Goal: Information Seeking & Learning: Learn about a topic

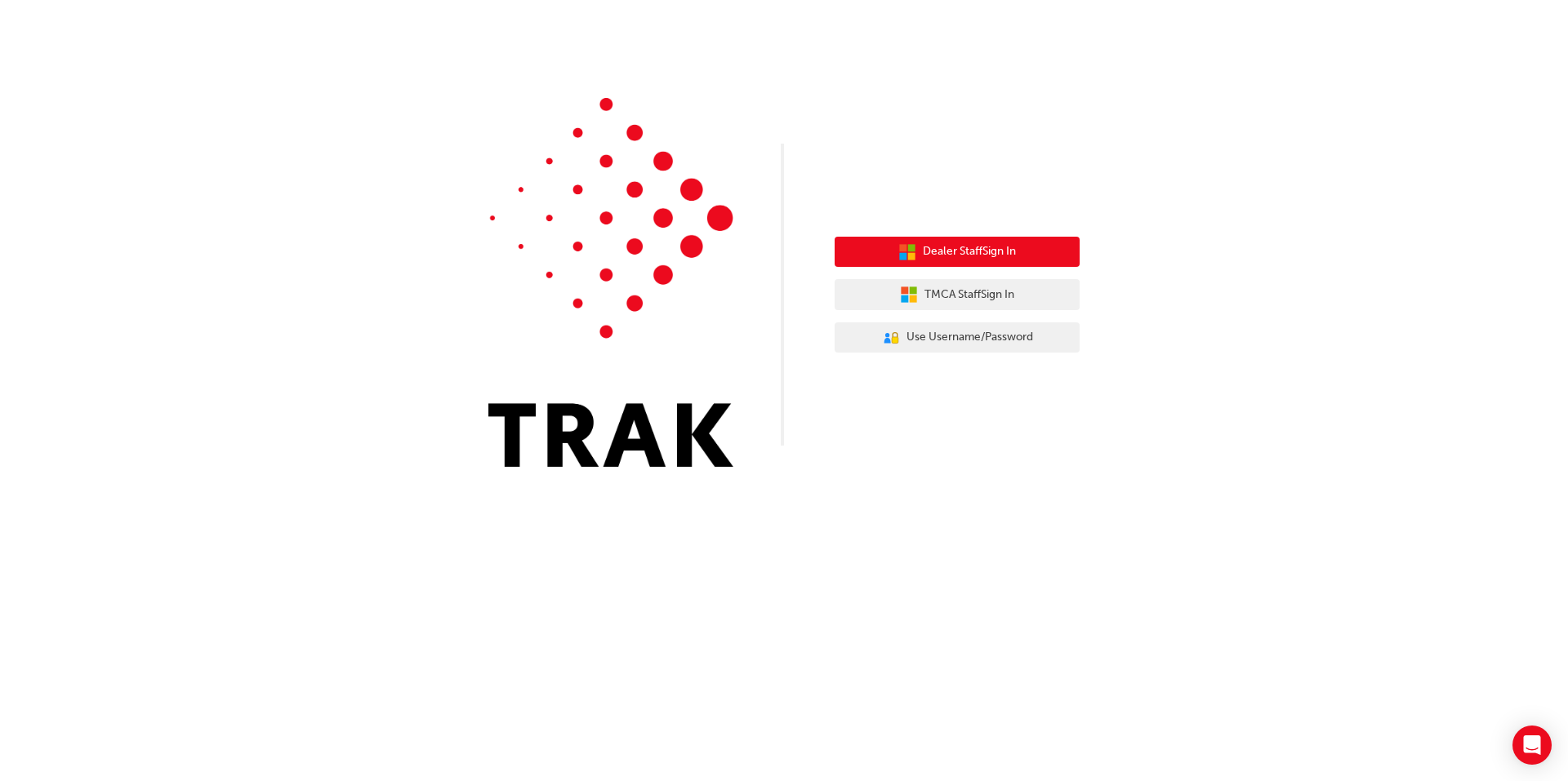
click at [974, 263] on button "Dealer Staff Sign In" at bounding box center [956, 252] width 245 height 31
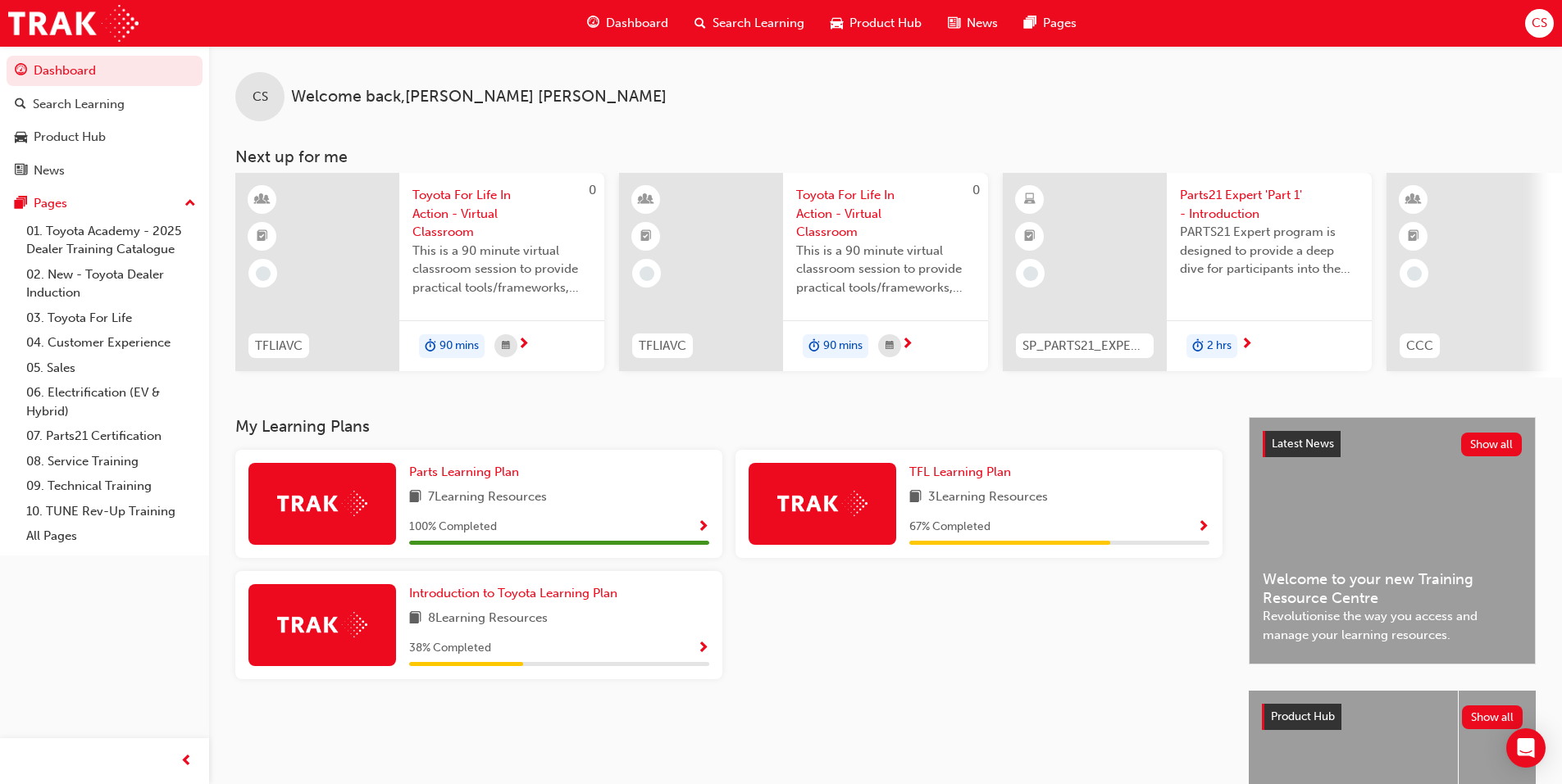
click at [1206, 532] on span "Show Progress" at bounding box center [1203, 527] width 13 height 15
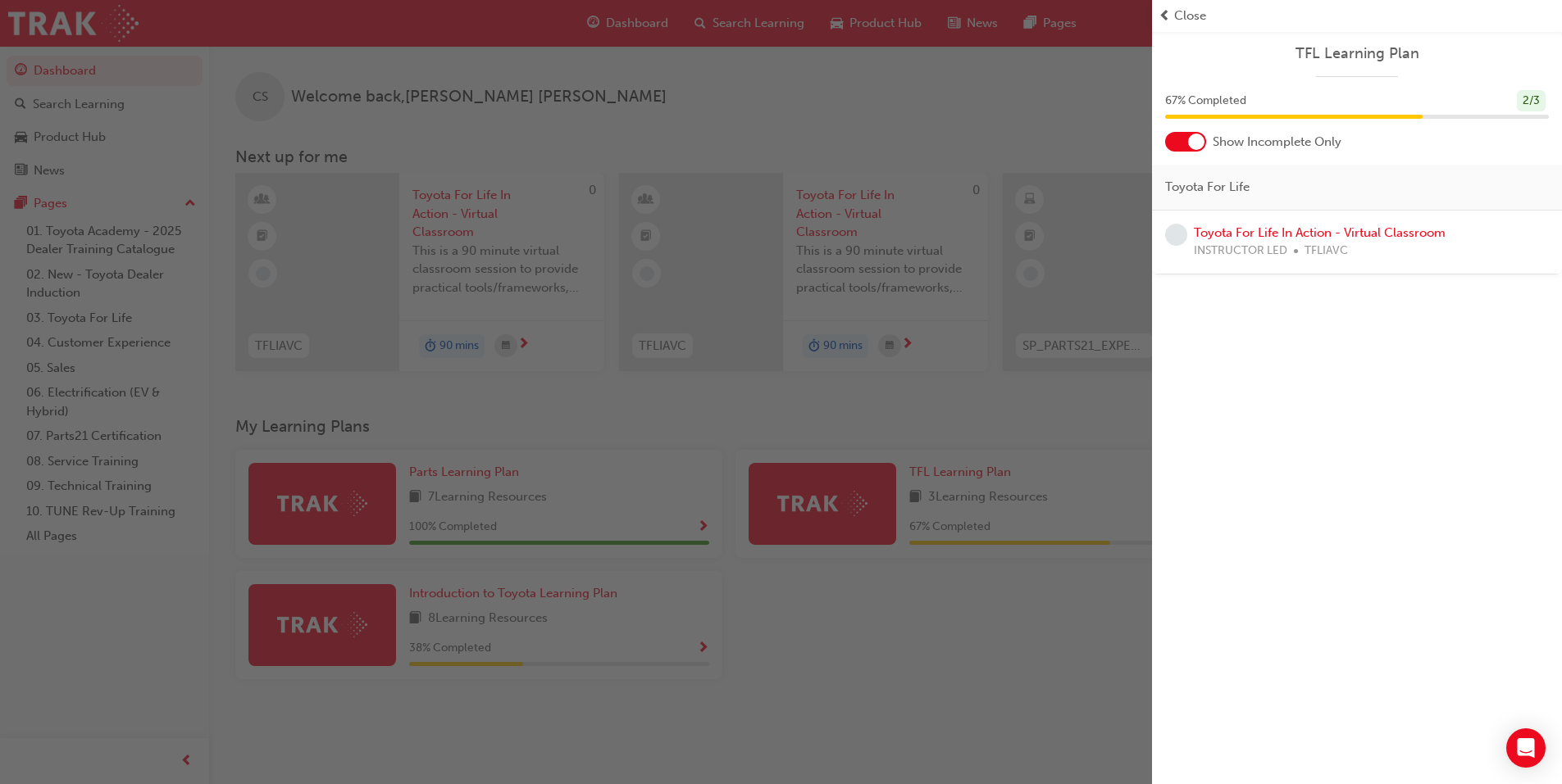
click at [1180, 17] on span "Close" at bounding box center [1190, 16] width 32 height 18
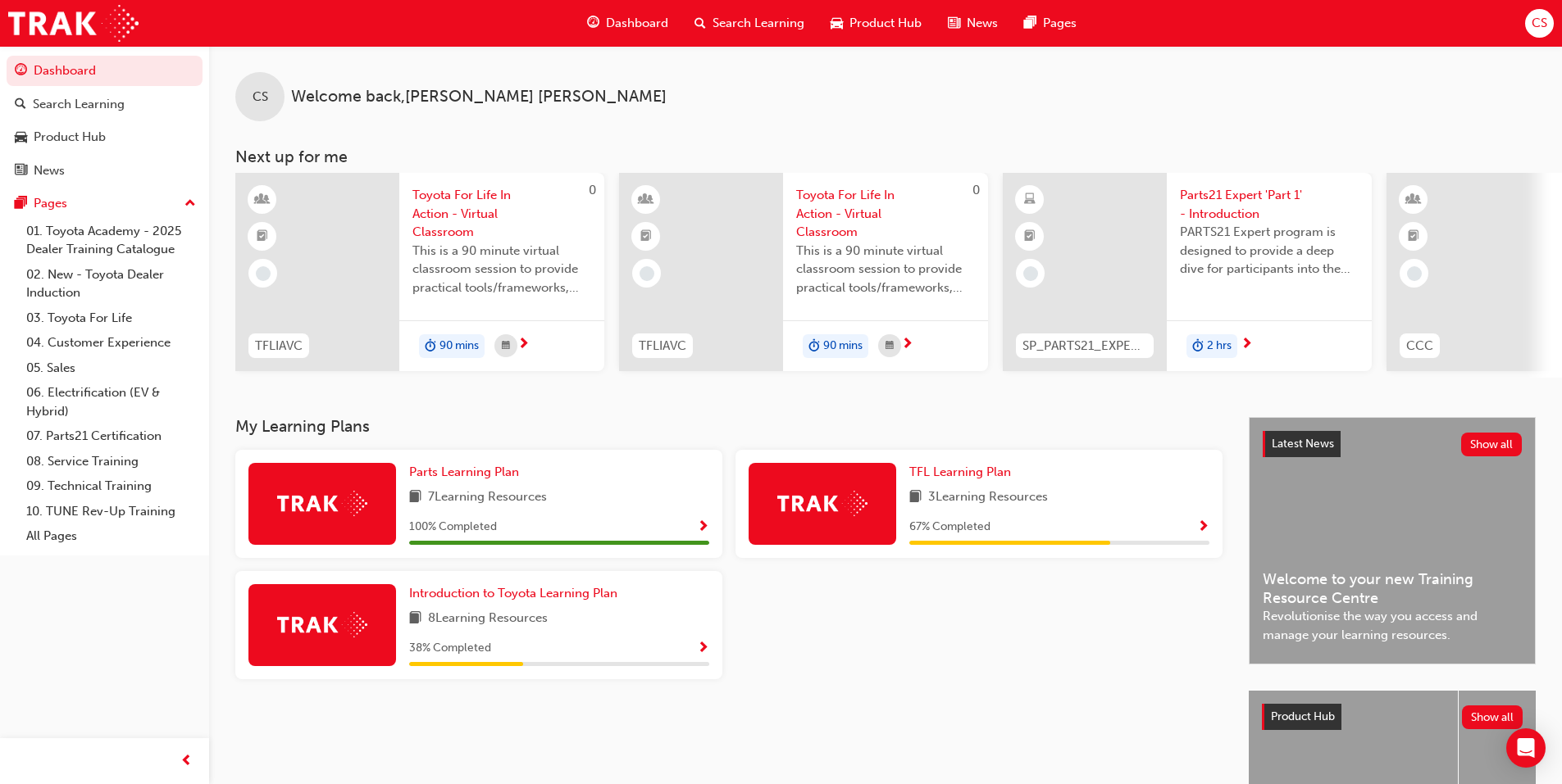
click at [848, 507] on img at bounding box center [822, 504] width 91 height 25
click at [972, 477] on span "TFL Learning Plan" at bounding box center [961, 472] width 101 height 15
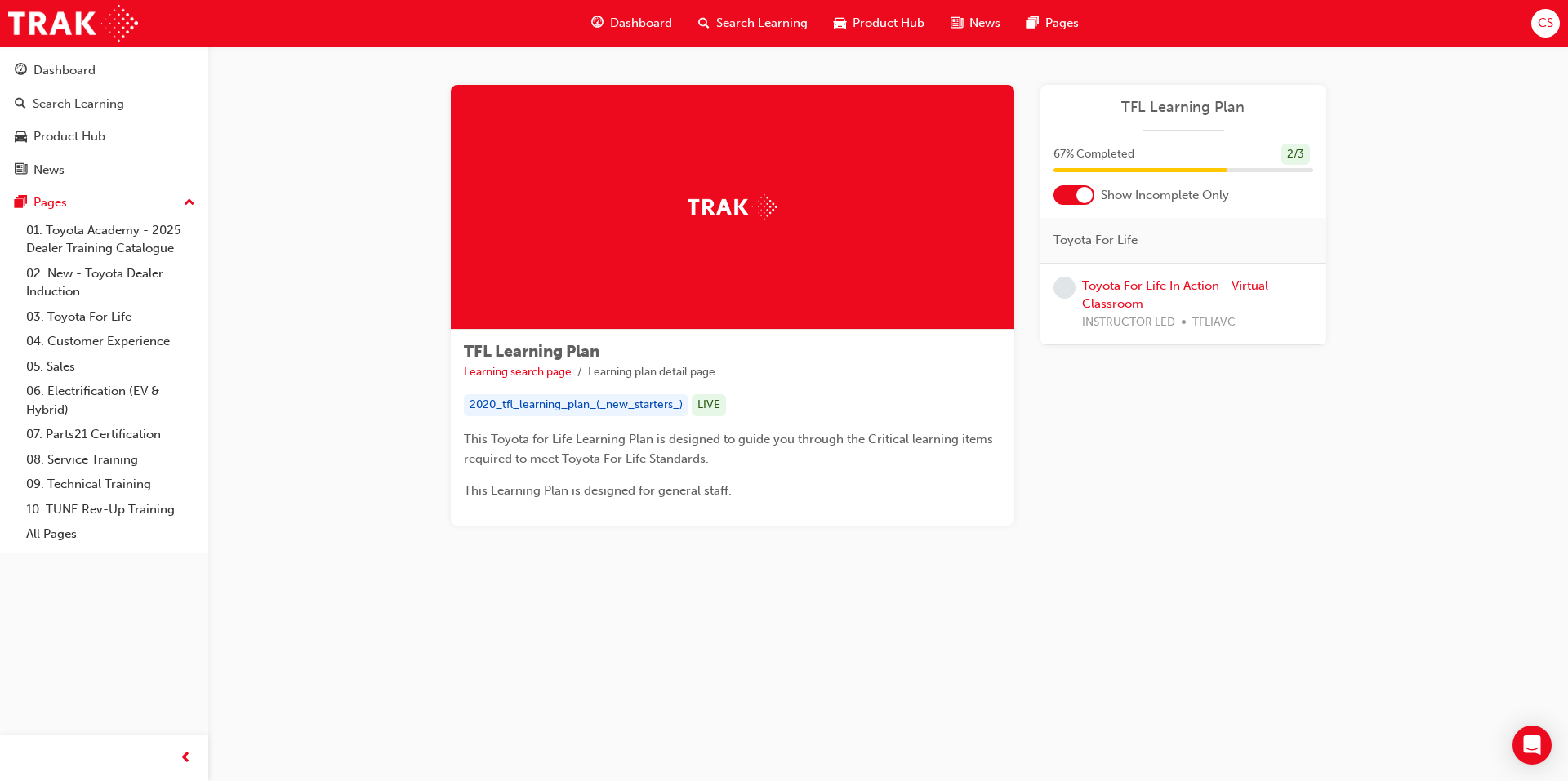
click at [1072, 202] on div at bounding box center [1074, 195] width 41 height 19
click at [1073, 195] on div at bounding box center [1074, 195] width 41 height 19
click at [1062, 288] on span "learningRecordVerb_NONE-icon" at bounding box center [1064, 288] width 22 height 22
click at [1056, 294] on span "learningRecordVerb_NONE-icon" at bounding box center [1064, 288] width 22 height 22
click at [1108, 292] on link "Toyota For Life In Action - Virtual Classroom" at bounding box center [1176, 295] width 186 height 34
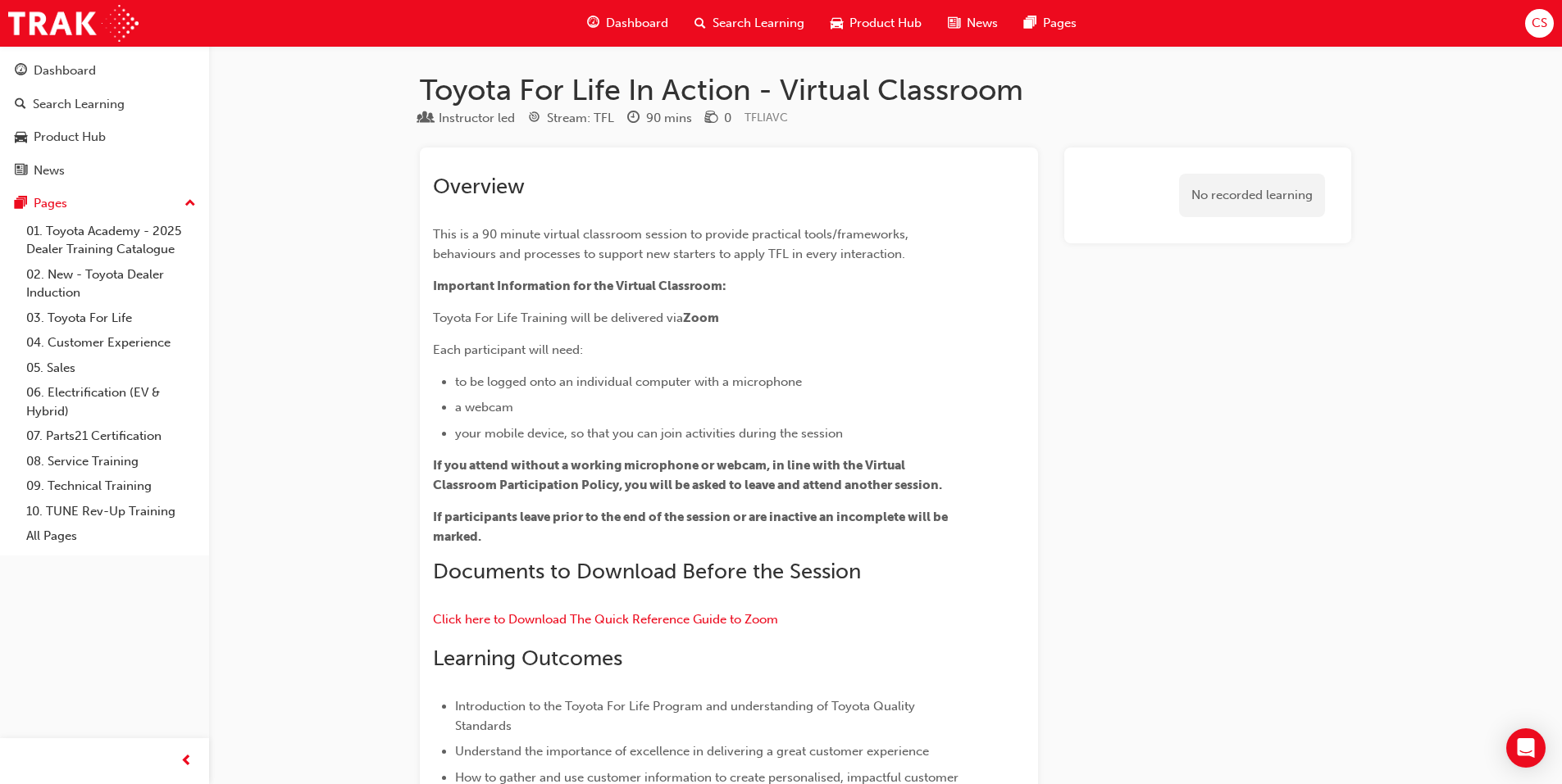
click at [615, 24] on span "Dashboard" at bounding box center [637, 22] width 62 height 18
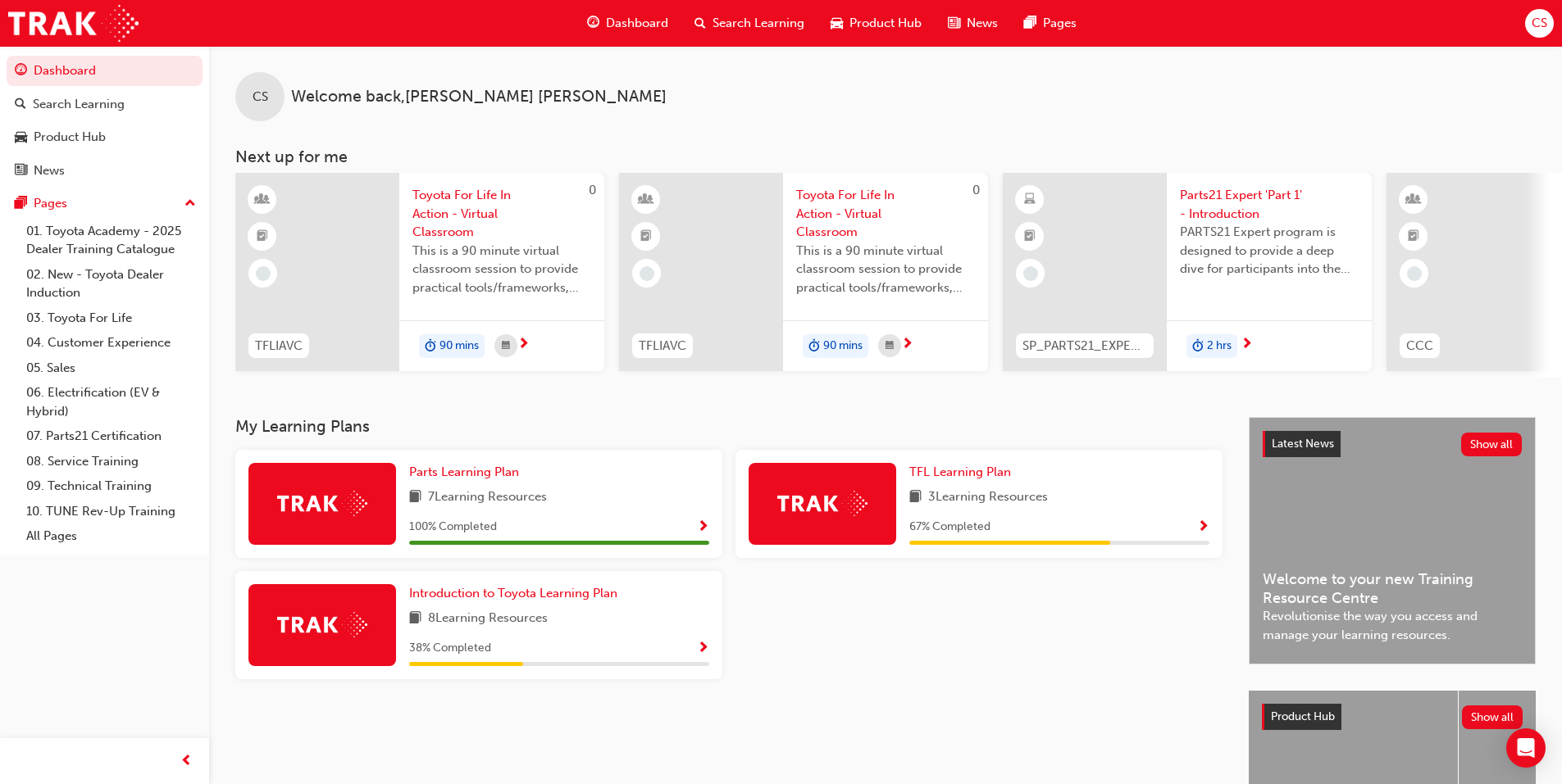
click at [957, 489] on div "TFL Learning Plan 3 Learning Resources 67 % Completed" at bounding box center [1060, 504] width 300 height 82
click at [955, 480] on span "TFL Learning Plan" at bounding box center [961, 472] width 101 height 15
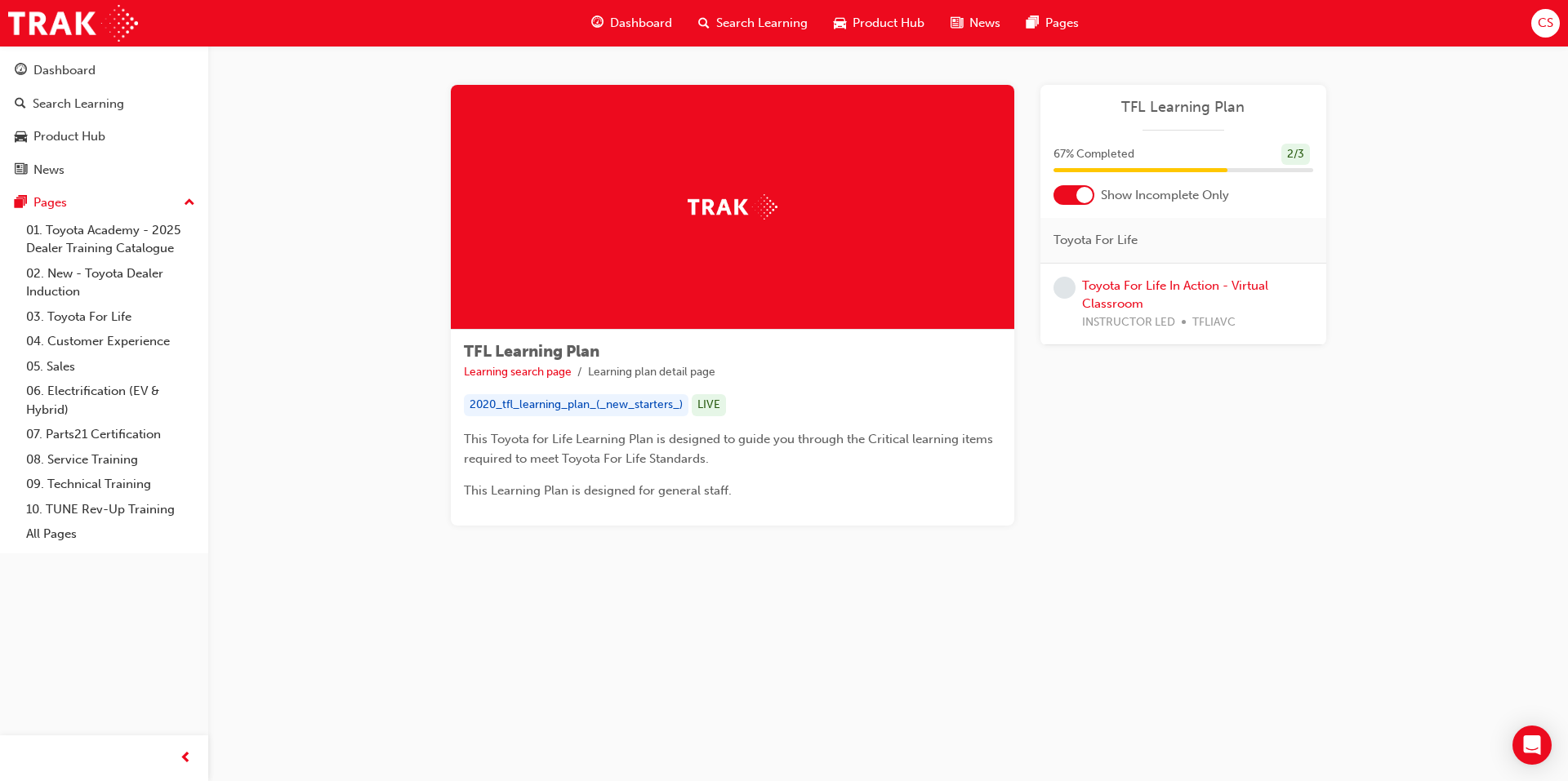
click at [1062, 293] on span "learningRecordVerb_NONE-icon" at bounding box center [1064, 288] width 22 height 22
click at [1064, 288] on span "learningRecordVerb_NONE-icon" at bounding box center [1064, 288] width 22 height 22
click at [1199, 287] on link "Toyota For Life In Action - Virtual Classroom" at bounding box center [1176, 295] width 186 height 34
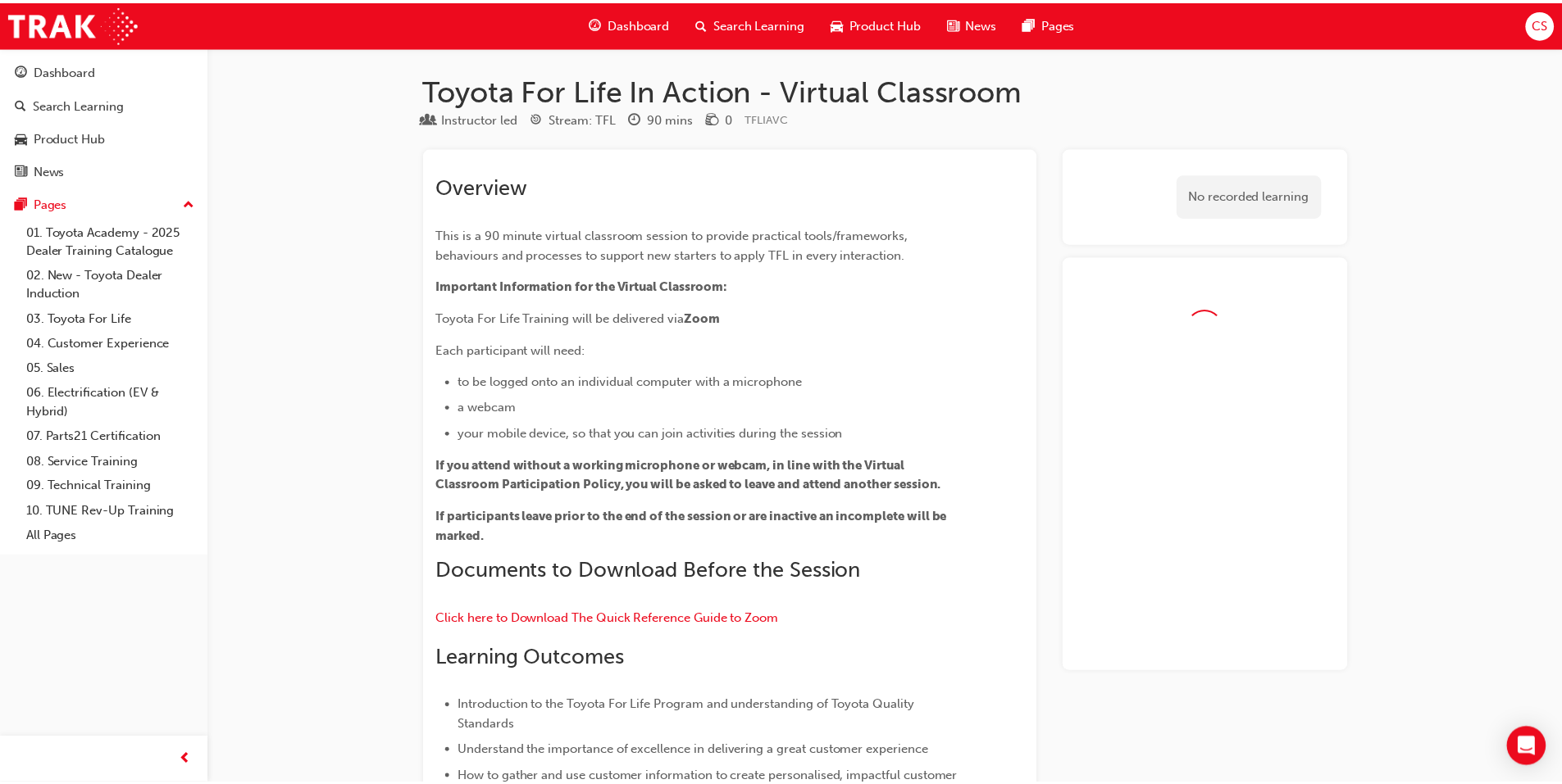
scroll to position [1300, 0]
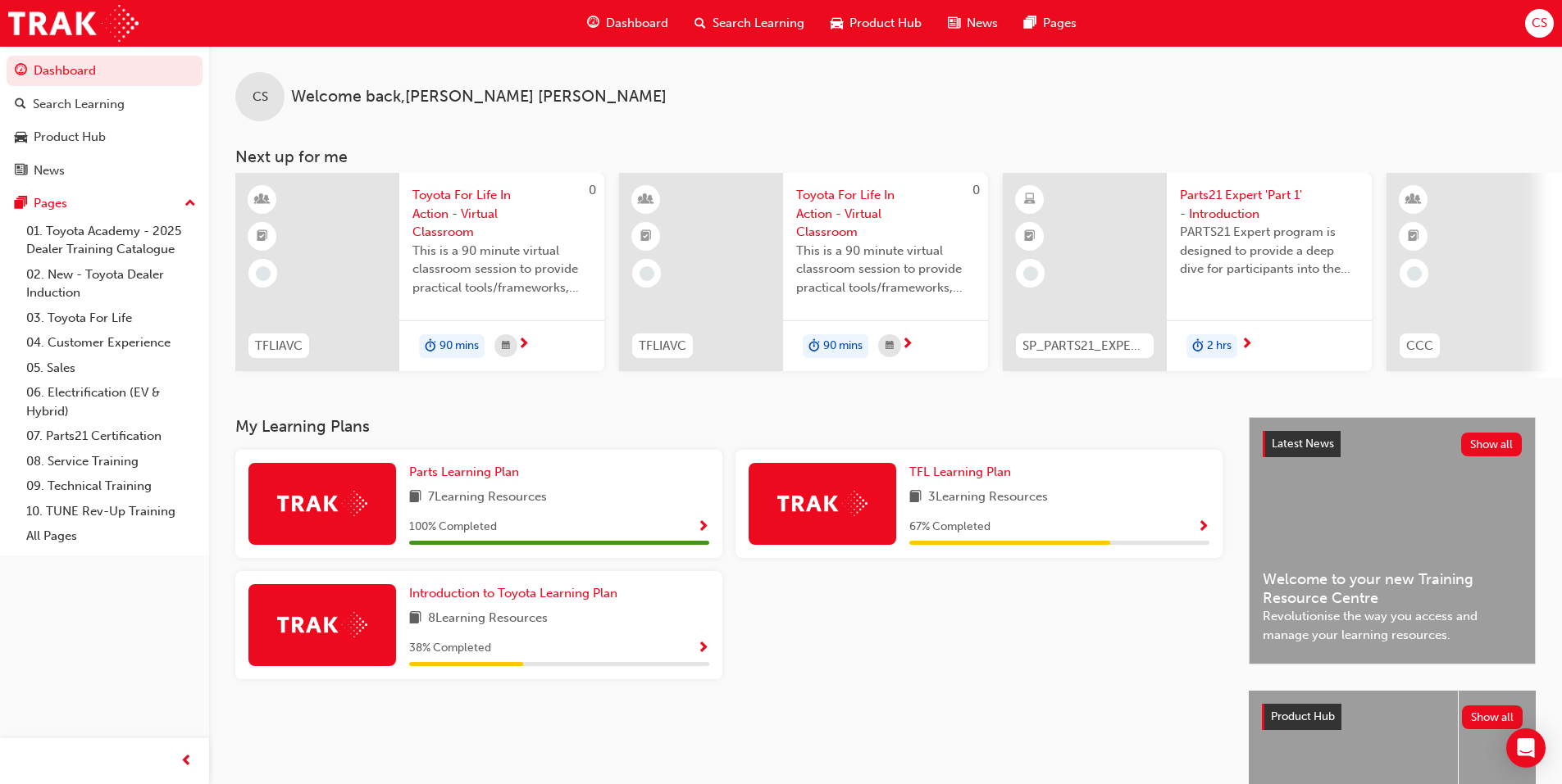
drag, startPoint x: 838, startPoint y: 403, endPoint x: 737, endPoint y: 113, distance: 307.1
click at [737, 113] on div "CS Welcome back , [PERSON_NAME]" at bounding box center [886, 84] width 1354 height 76
click at [506, 599] on span "Introduction to Toyota Learning Plan" at bounding box center [514, 593] width 208 height 15
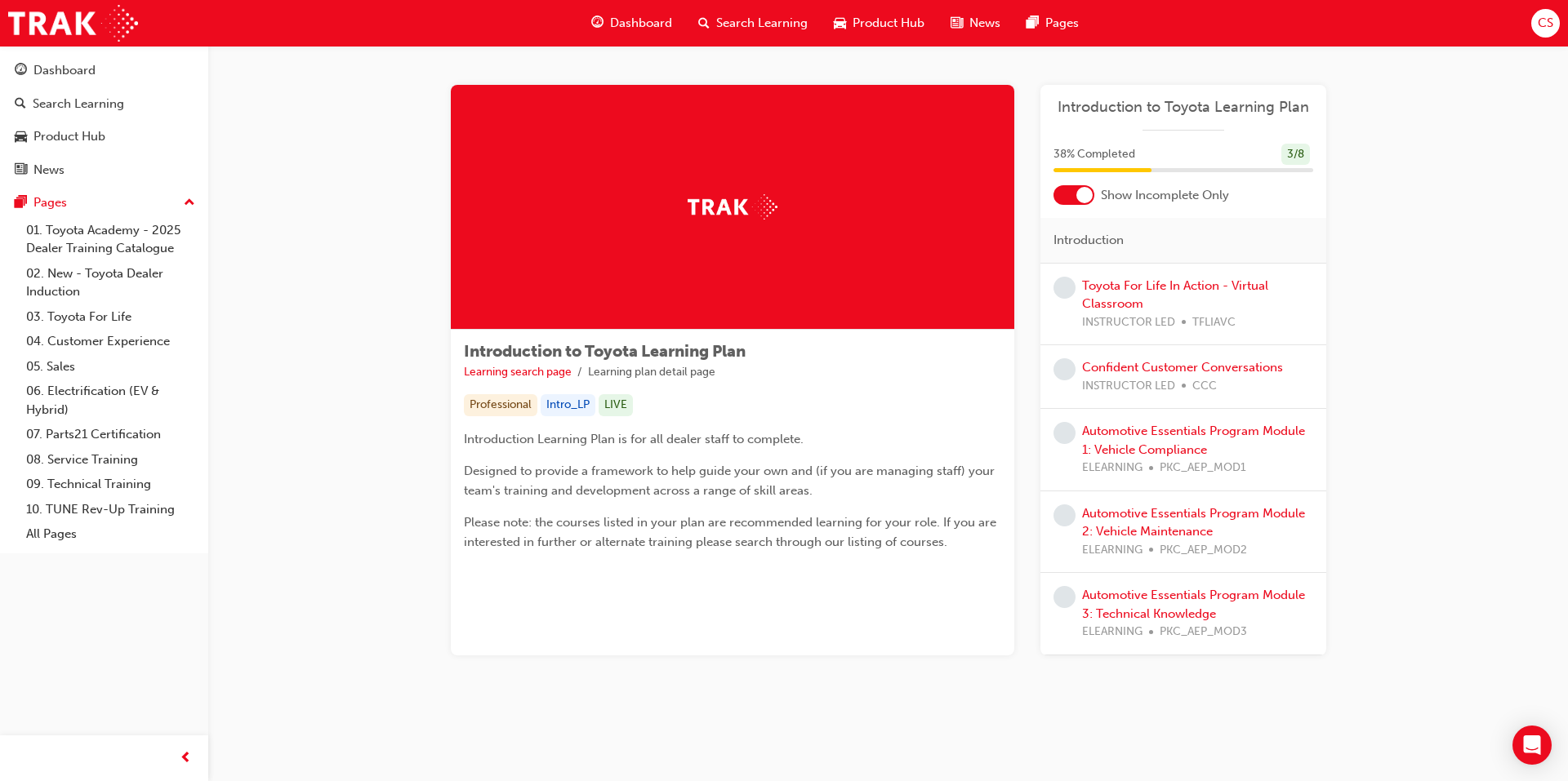
click at [1069, 195] on div at bounding box center [1074, 195] width 41 height 19
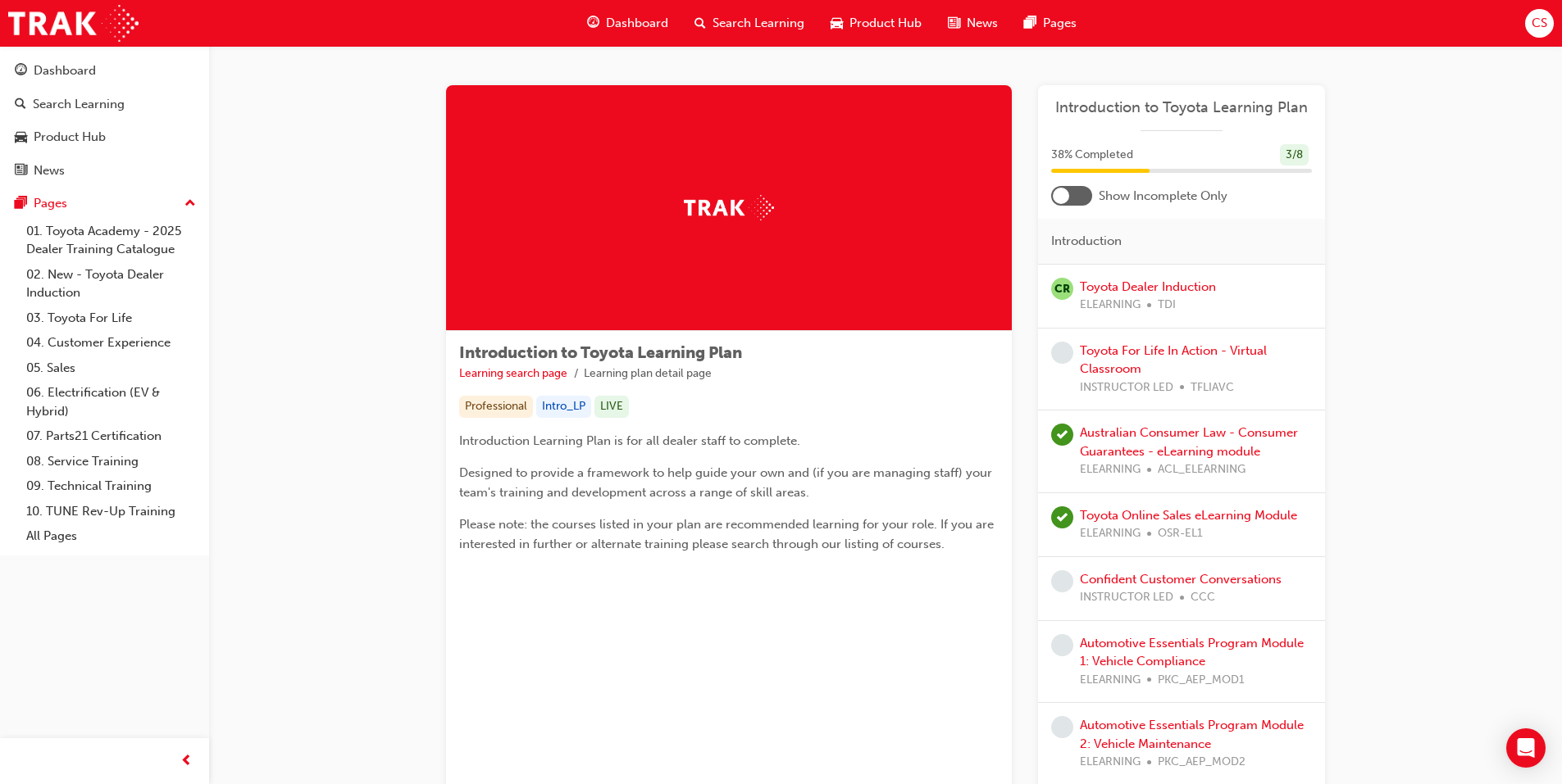
click at [1072, 198] on div at bounding box center [1072, 196] width 41 height 19
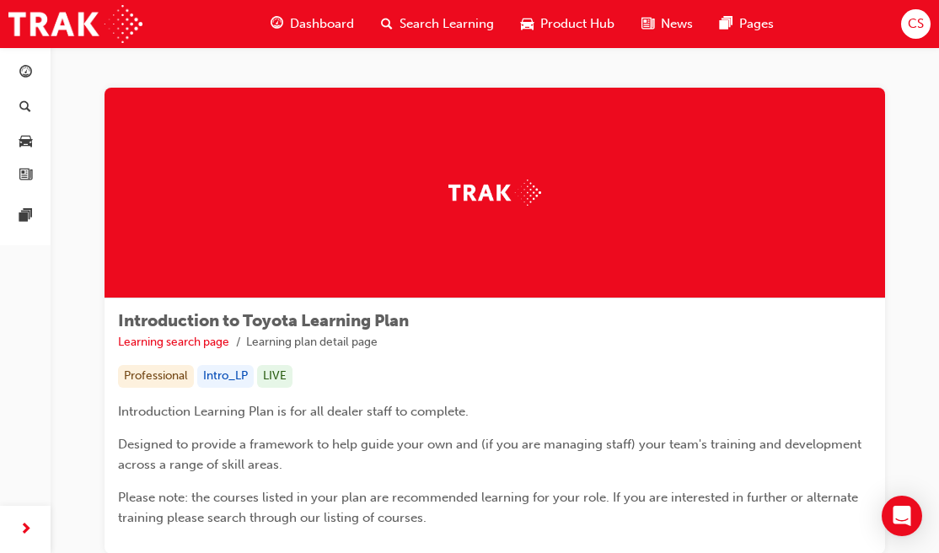
click at [312, 27] on span "Dashboard" at bounding box center [322, 23] width 64 height 19
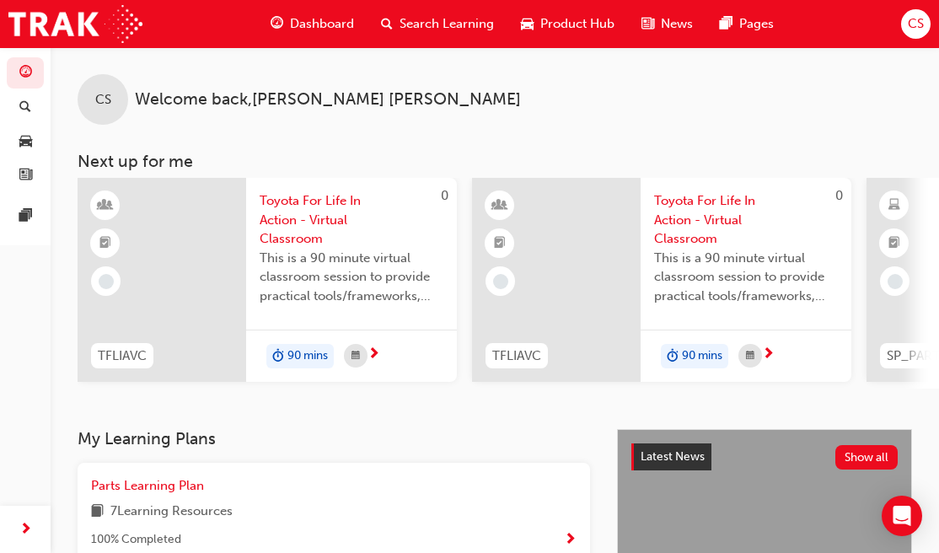
scroll to position [84, 0]
